Goal: Information Seeking & Learning: Learn about a topic

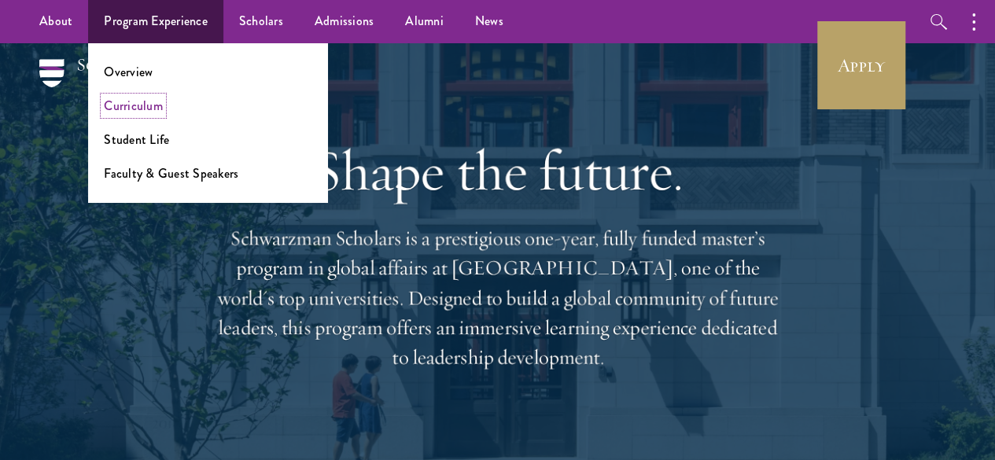
click at [134, 107] on link "Curriculum" at bounding box center [133, 106] width 59 height 18
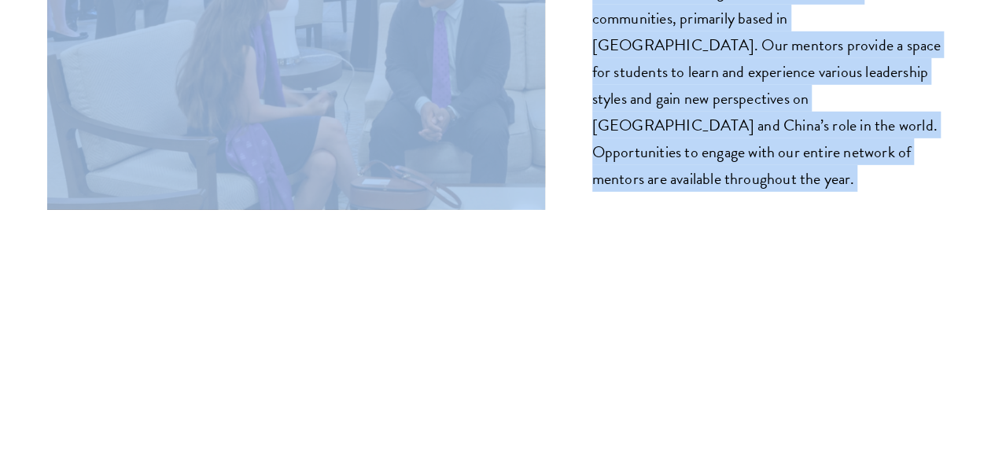
scroll to position [8457, 0]
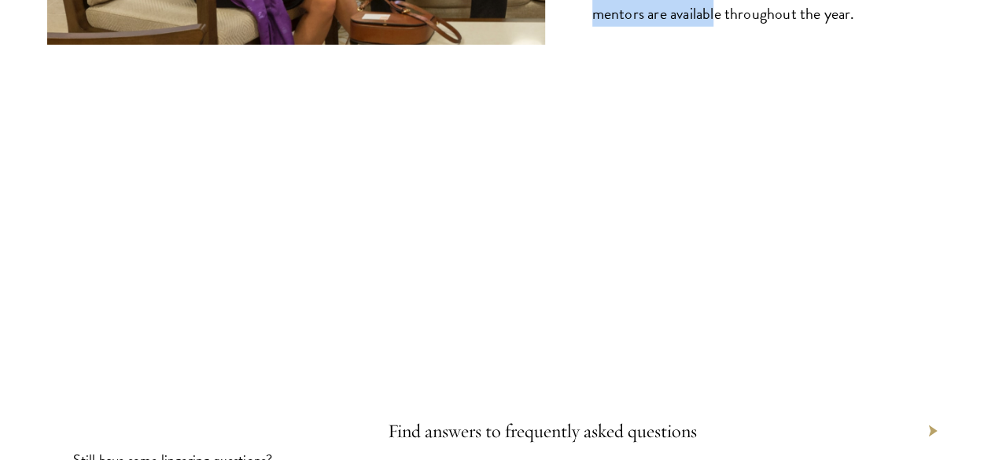
drag, startPoint x: 398, startPoint y: 218, endPoint x: 662, endPoint y: 194, distance: 265.4
copy main "Curriculum The Program Schwarzman Scholars was designed to equip young leaders …"
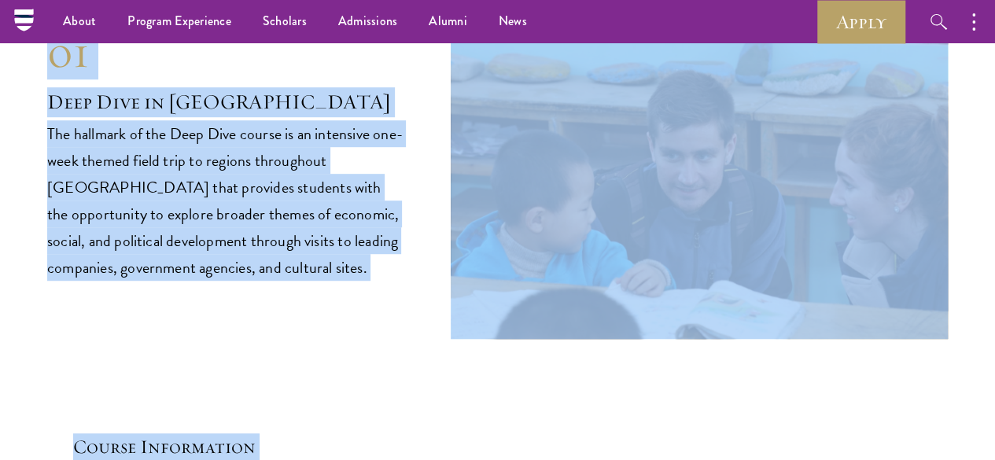
scroll to position [6153, 0]
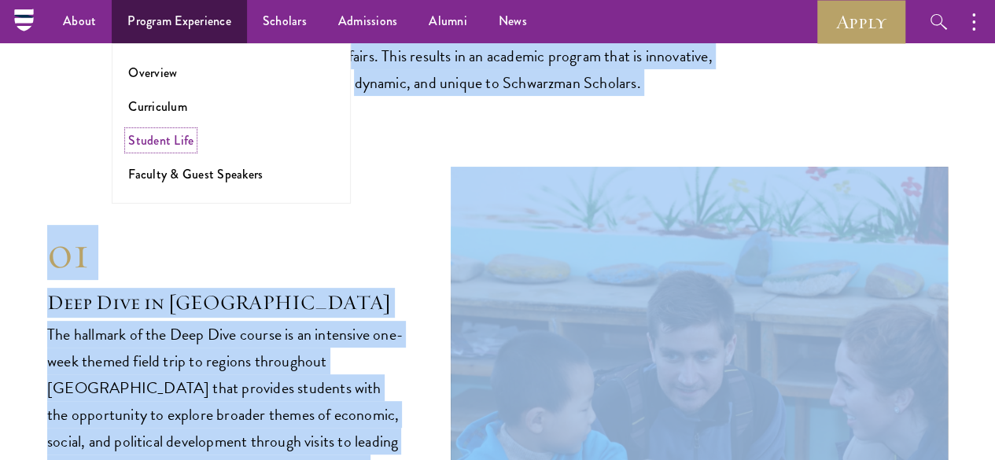
click at [162, 135] on link "Student Life" at bounding box center [160, 140] width 65 height 18
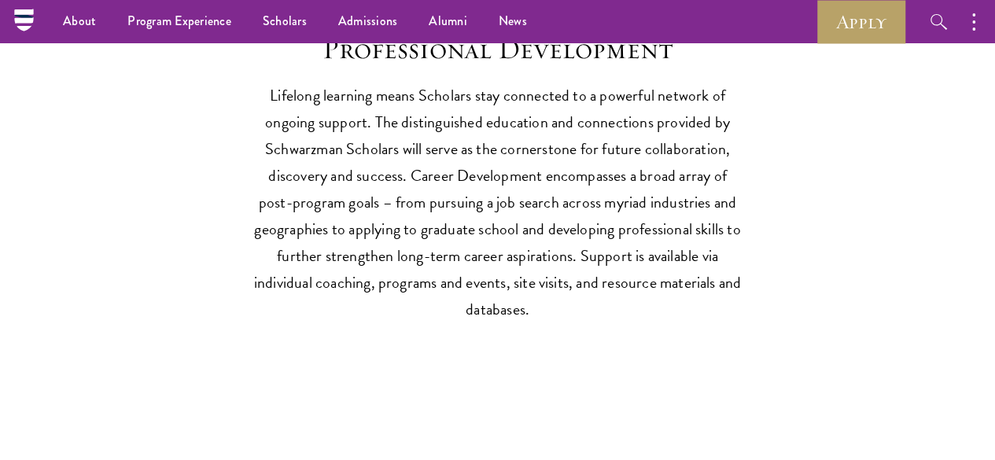
scroll to position [1976, 0]
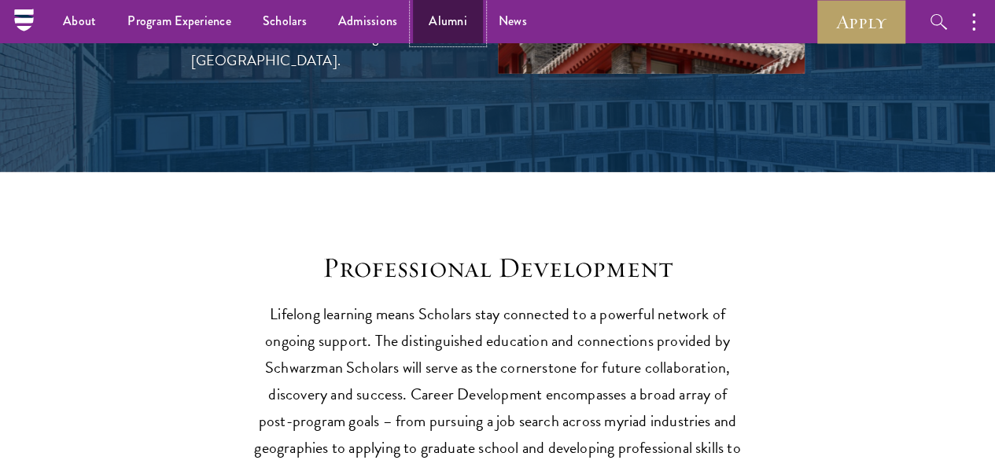
click at [441, 8] on link "Alumni" at bounding box center [448, 21] width 70 height 43
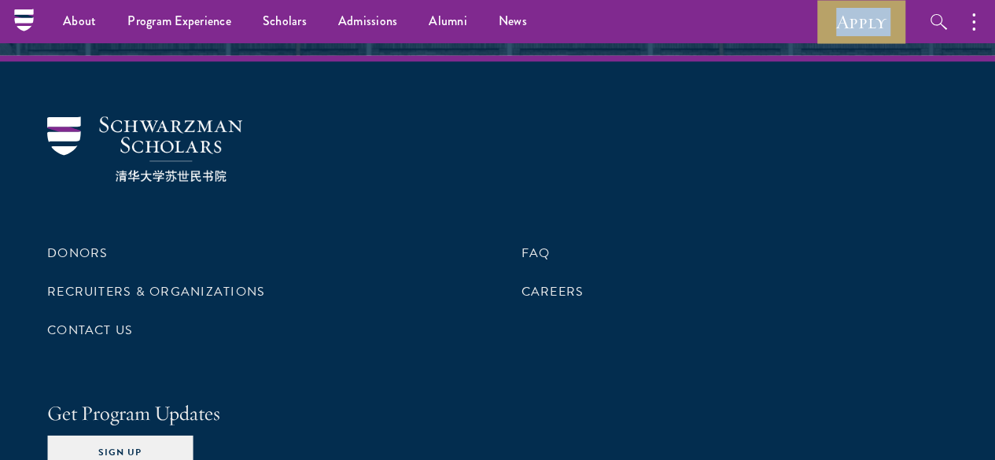
scroll to position [6736, 0]
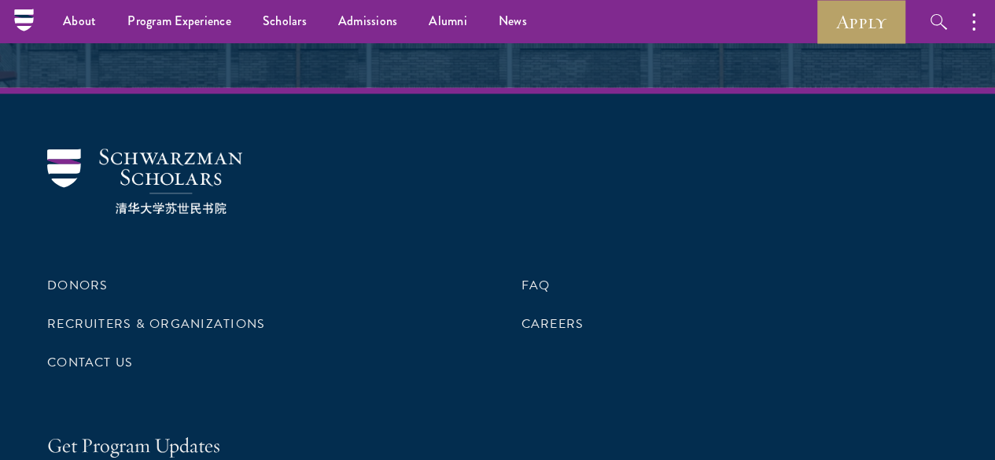
drag, startPoint x: 131, startPoint y: 183, endPoint x: 846, endPoint y: 87, distance: 721.6
copy div "The Alumni Advantage You are a Schwarzman Scholar for life. A year together in …"
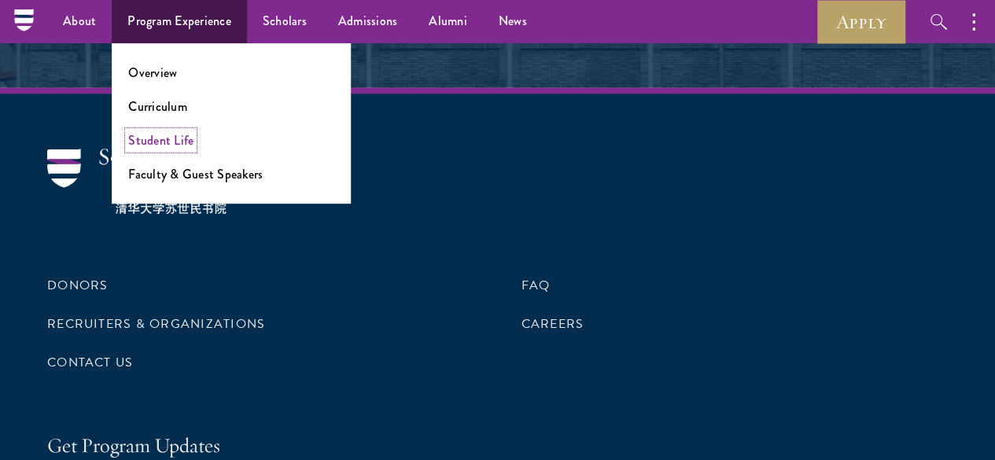
click at [156, 143] on link "Student Life" at bounding box center [160, 140] width 65 height 18
